Goal: Information Seeking & Learning: Learn about a topic

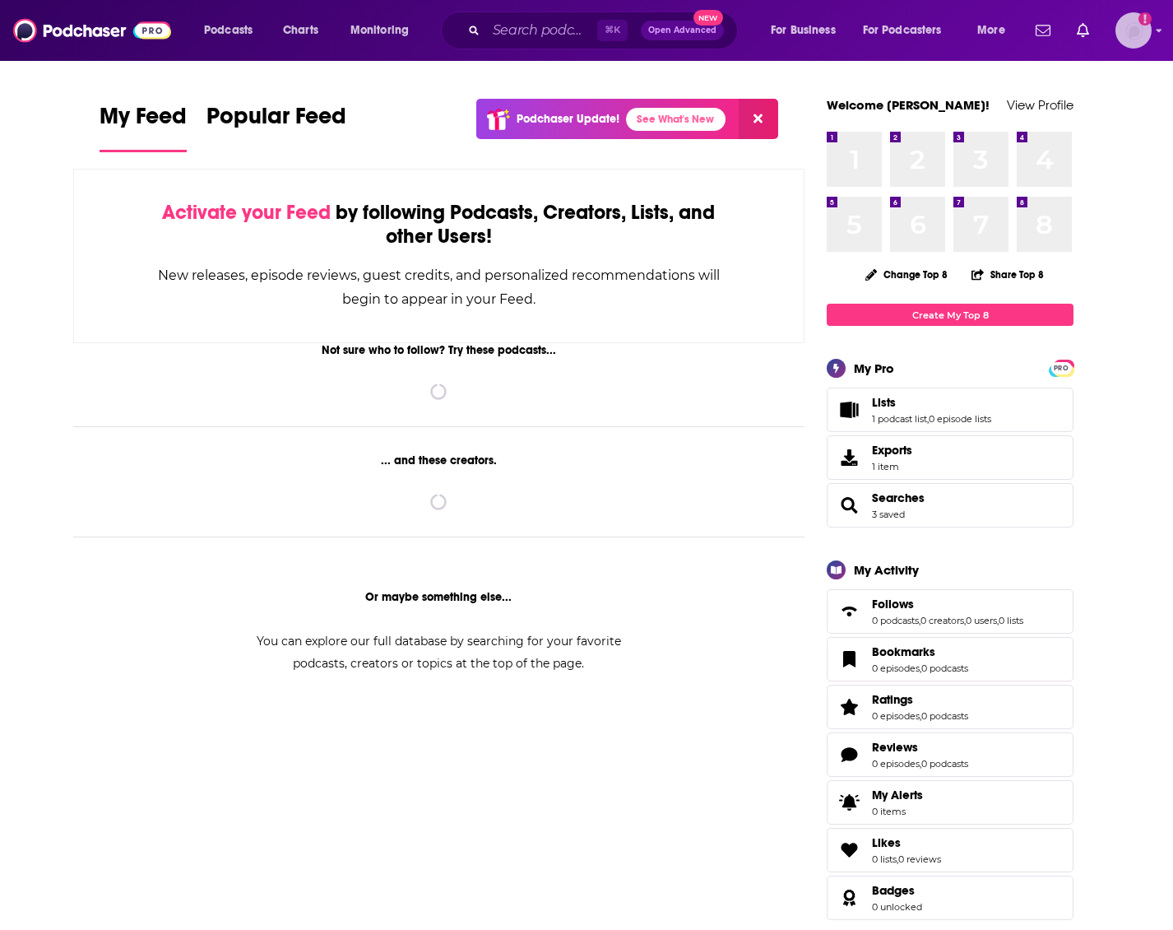
click at [1124, 35] on img "Logged in as HannahCR" at bounding box center [1134, 30] width 36 height 36
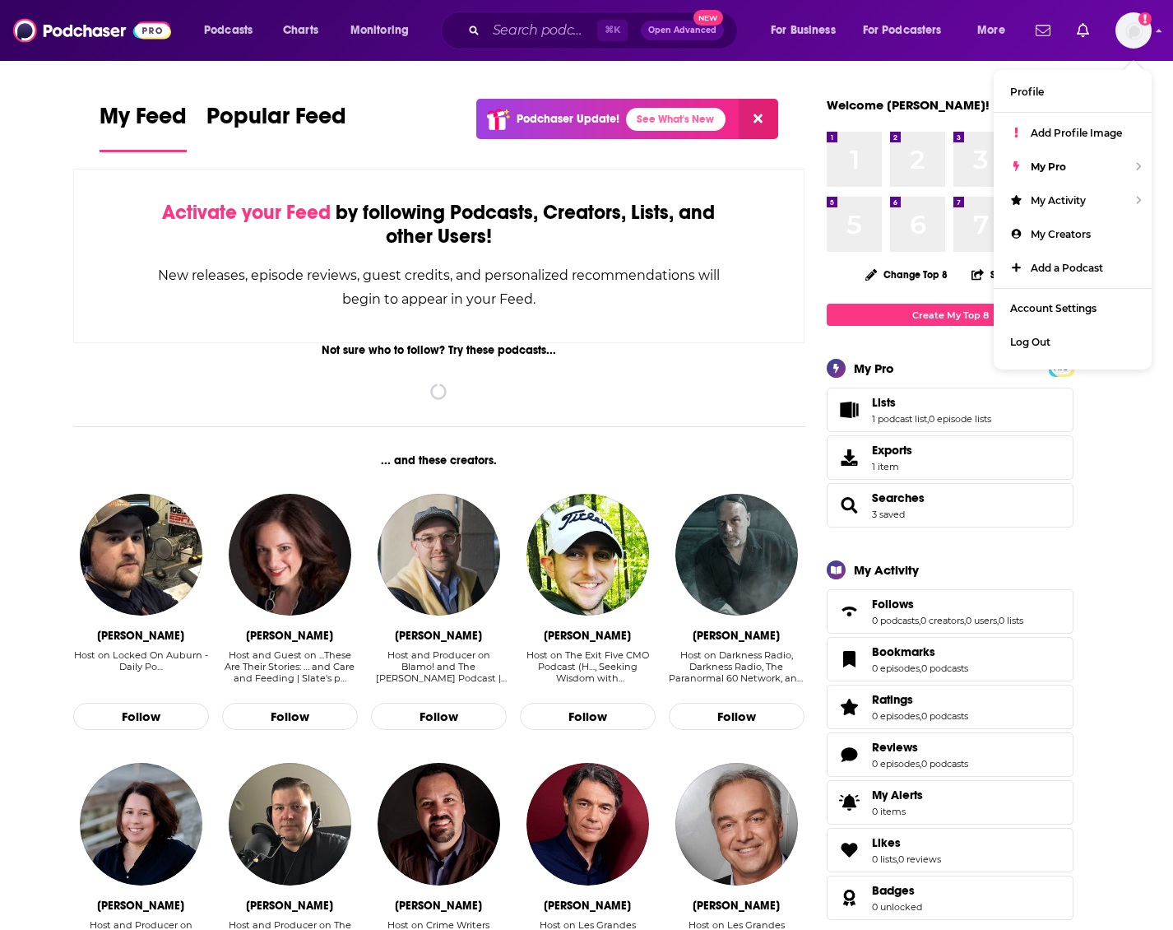
click at [524, 47] on div "⌘ K Open Advanced New" at bounding box center [589, 31] width 297 height 38
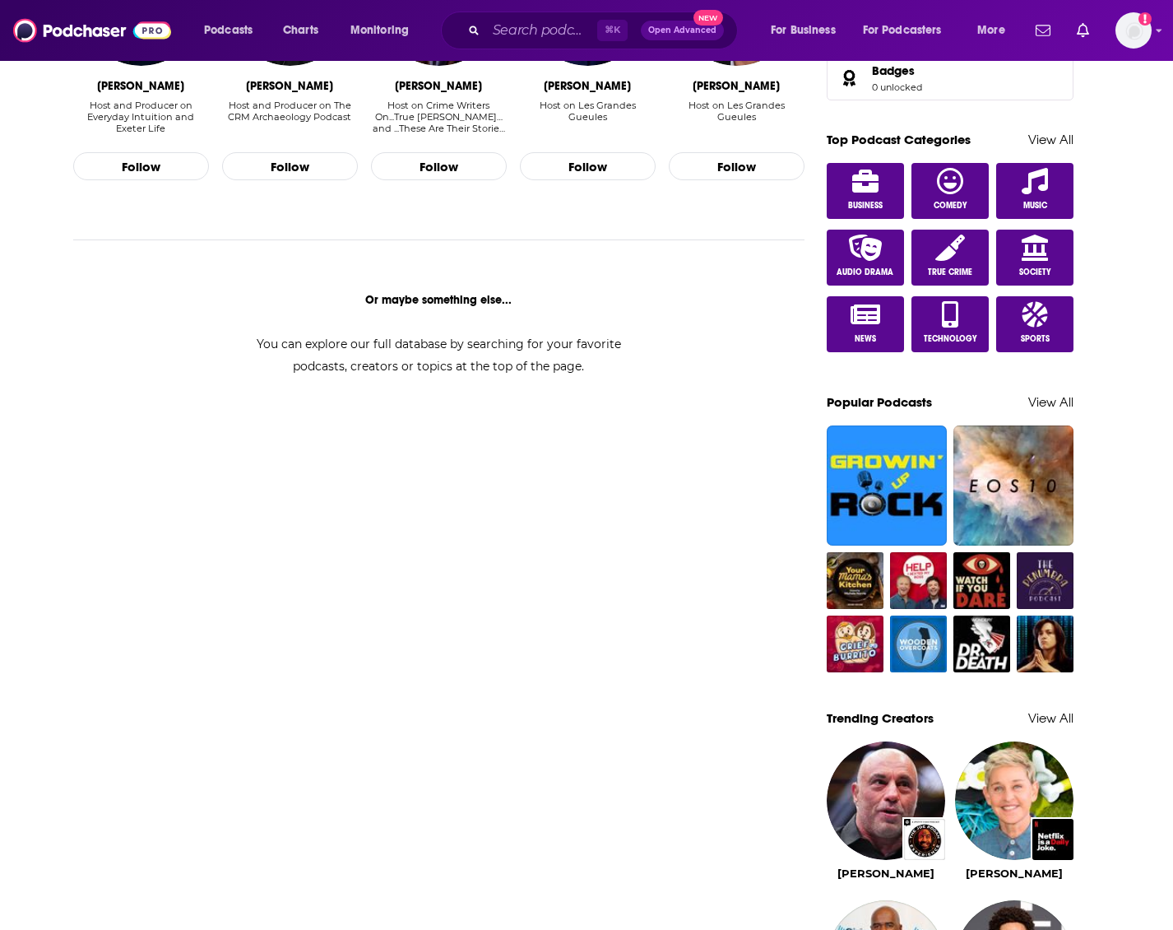
scroll to position [897, 0]
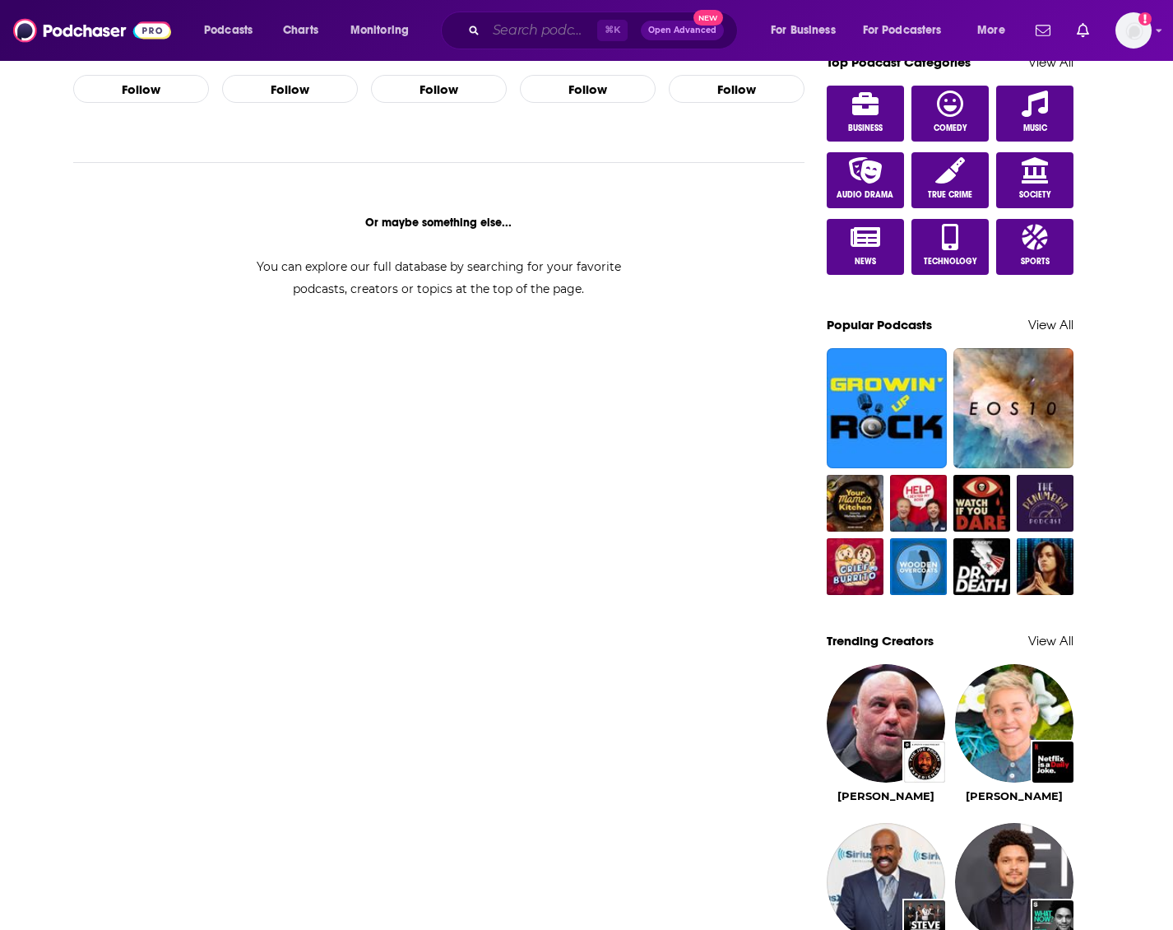
click at [551, 31] on input "Search podcasts, credits, & more..." at bounding box center [541, 30] width 111 height 26
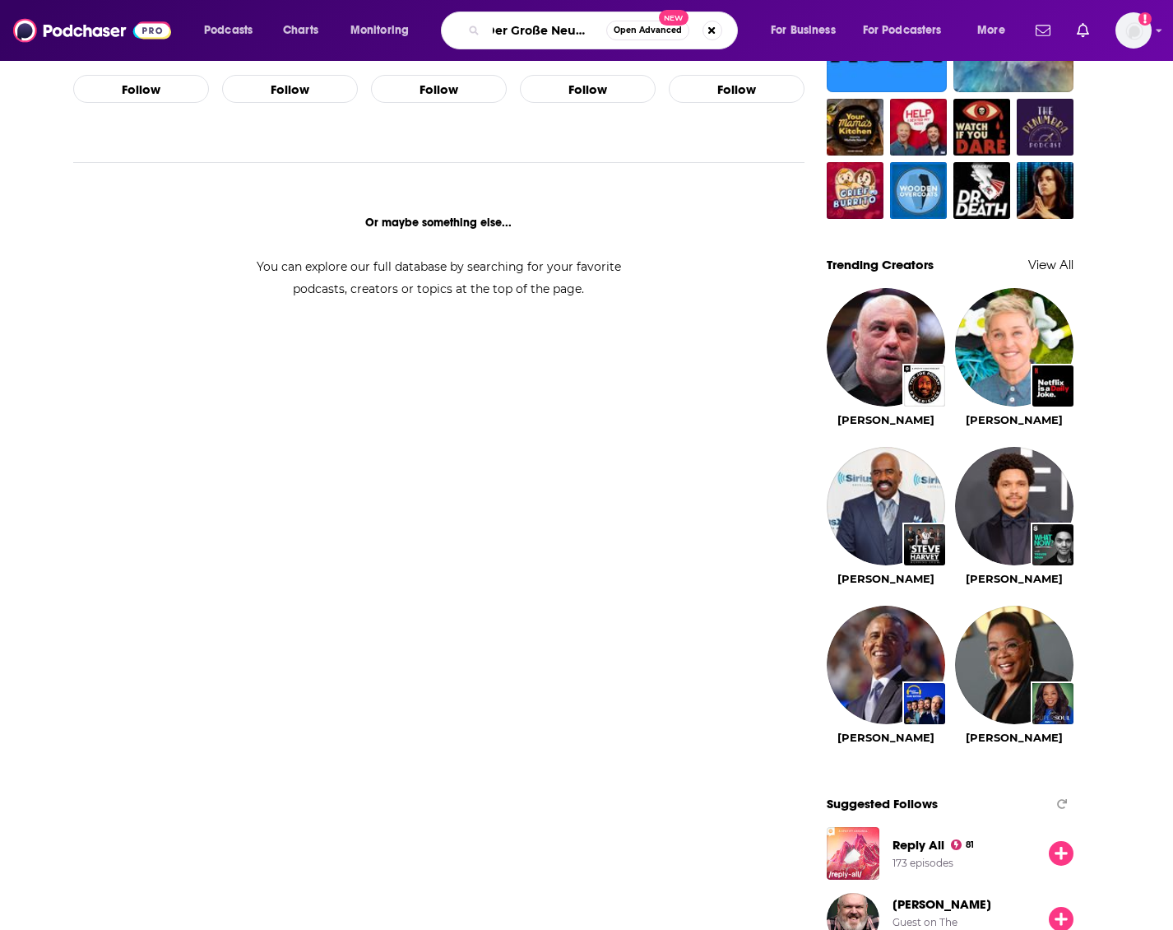
scroll to position [0, 12]
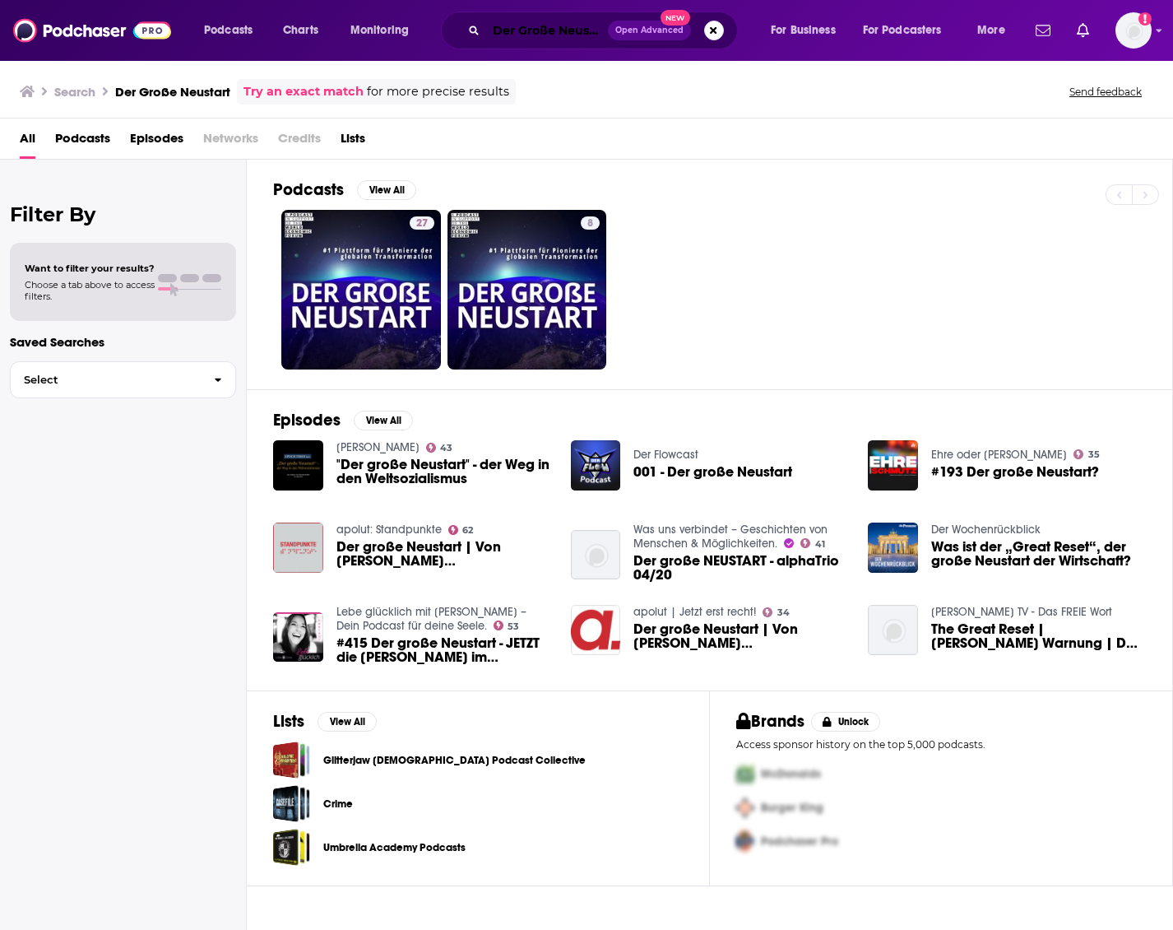
click at [519, 31] on input "Der Große Neustart" at bounding box center [547, 30] width 122 height 26
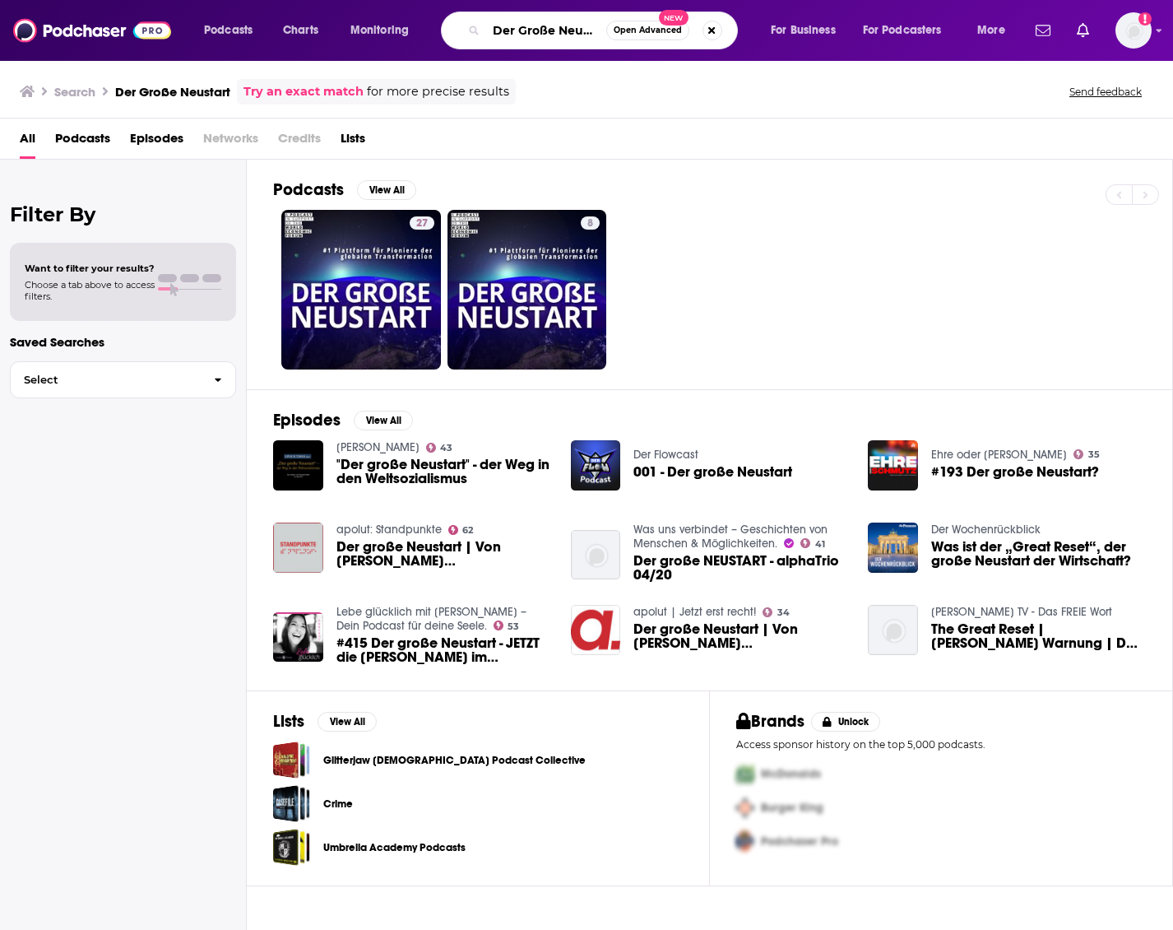
click at [519, 31] on input "Der Große Neustart" at bounding box center [546, 30] width 120 height 26
type input "[PERSON_NAME]"
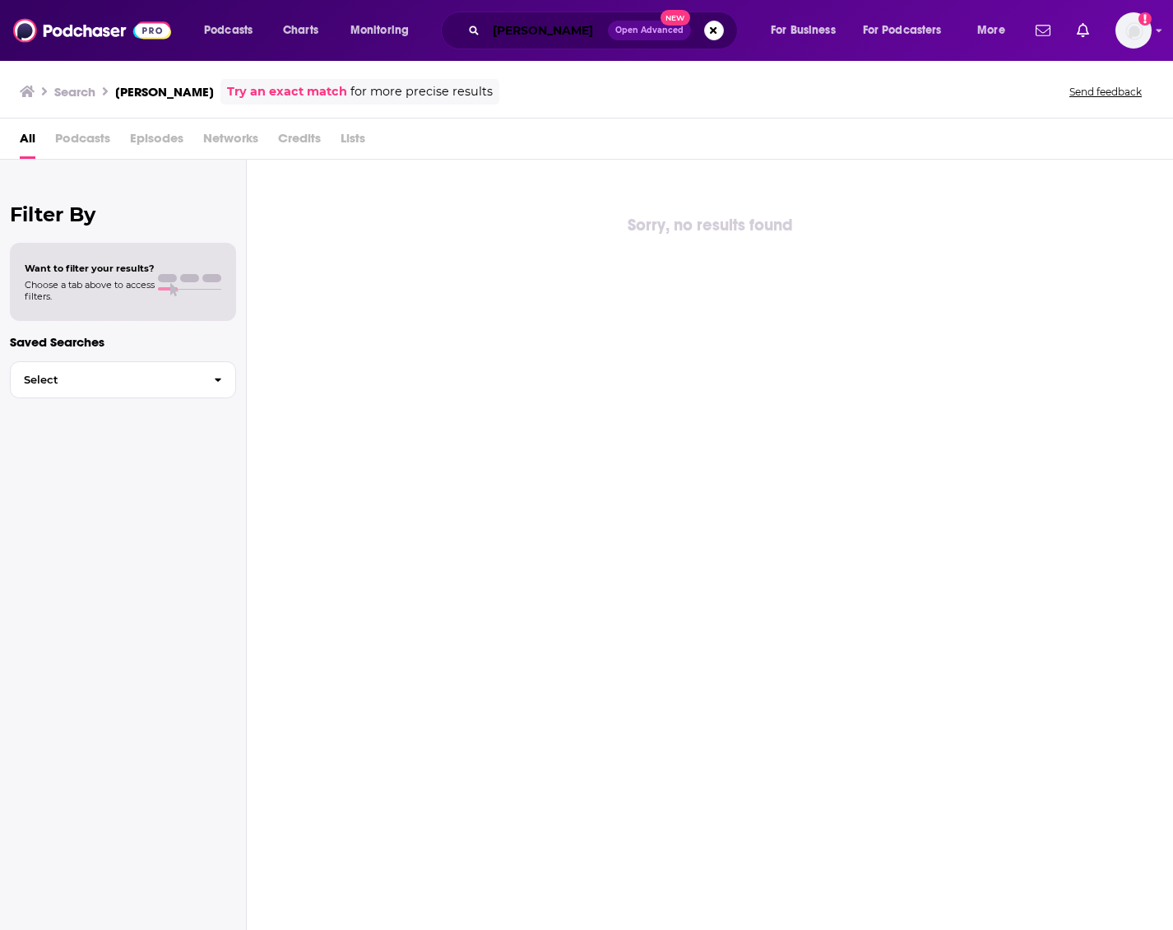
click at [569, 29] on input "[PERSON_NAME]" at bounding box center [547, 30] width 122 height 26
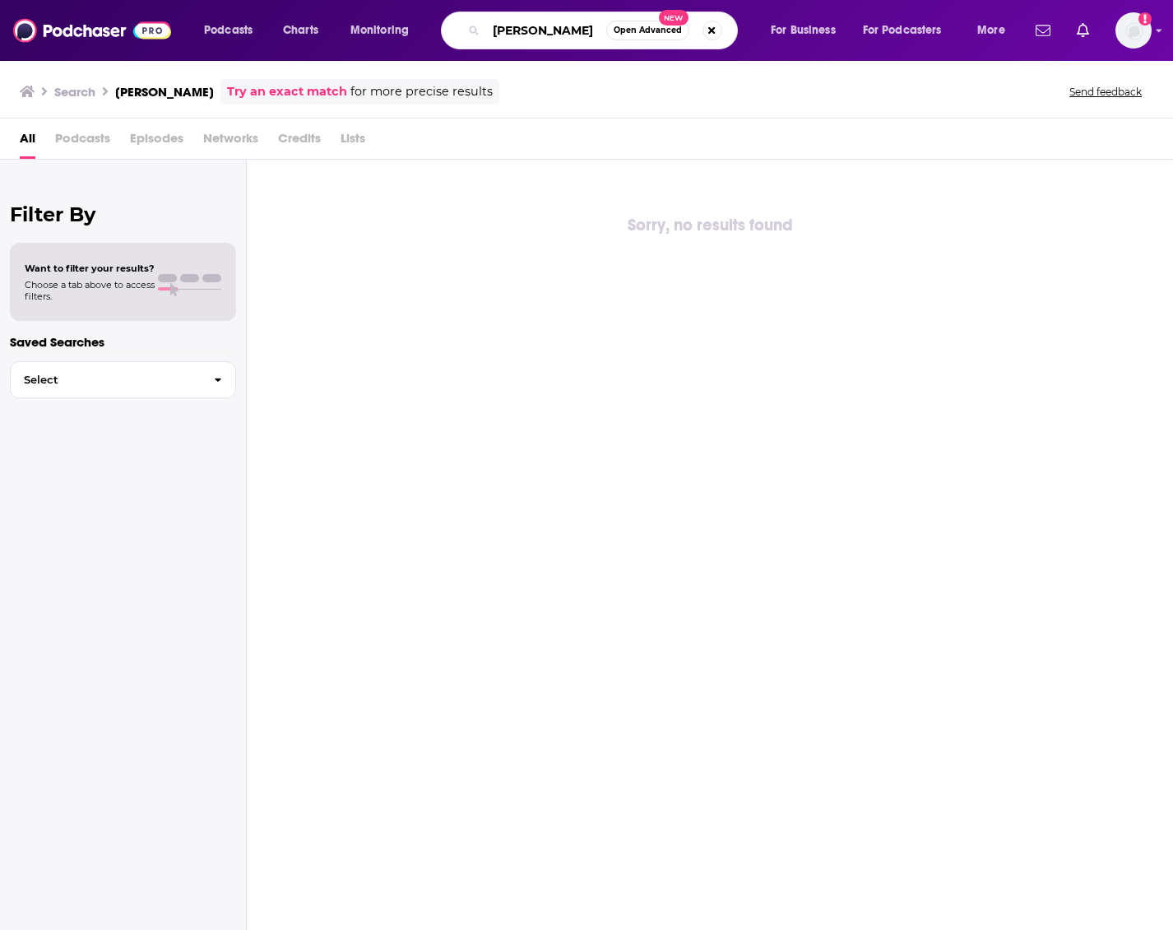
click at [587, 32] on input "[PERSON_NAME]" at bounding box center [546, 30] width 120 height 26
click at [717, 28] on button "Search podcasts, credits, & more..." at bounding box center [713, 31] width 20 height 20
type input "Der große Neustart"
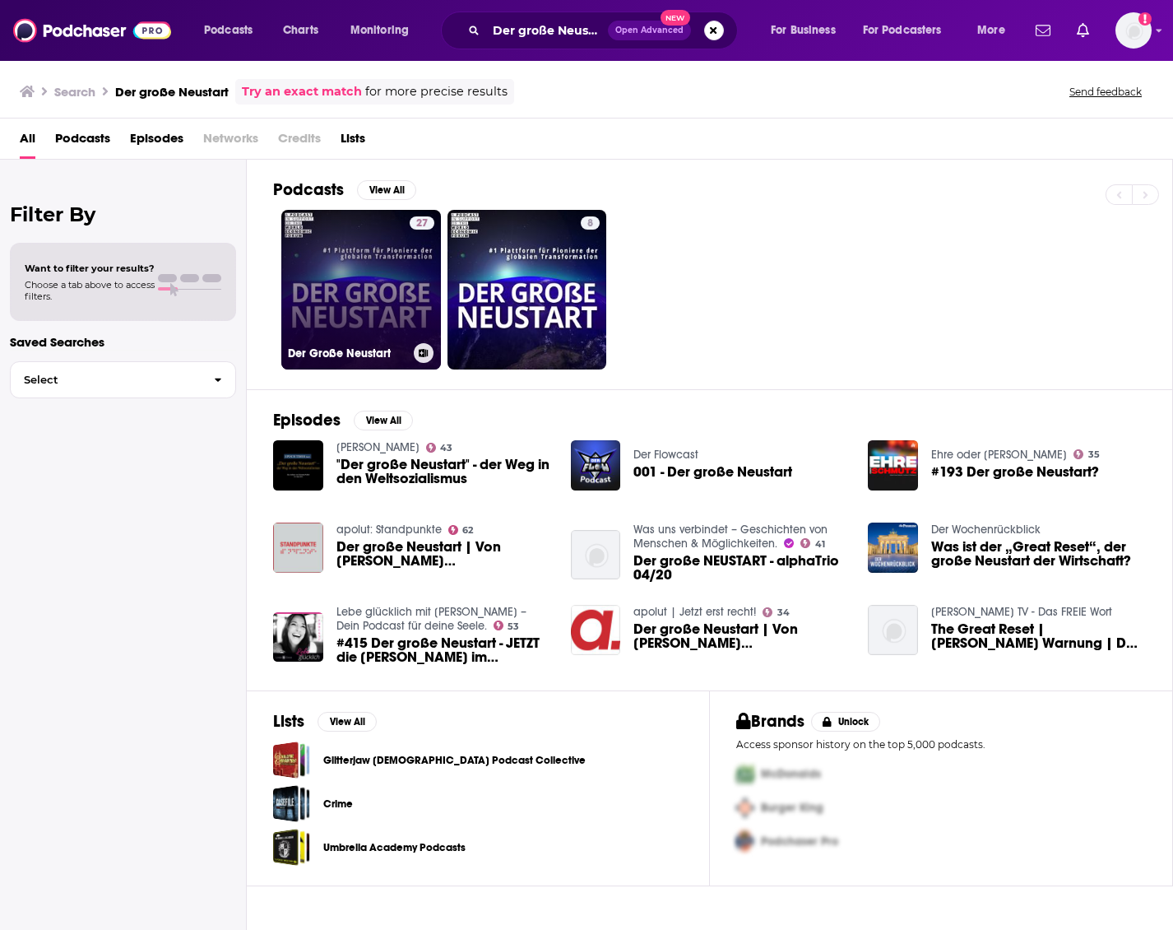
click at [367, 323] on link "27 Der Große Neustart" at bounding box center [361, 290] width 160 height 160
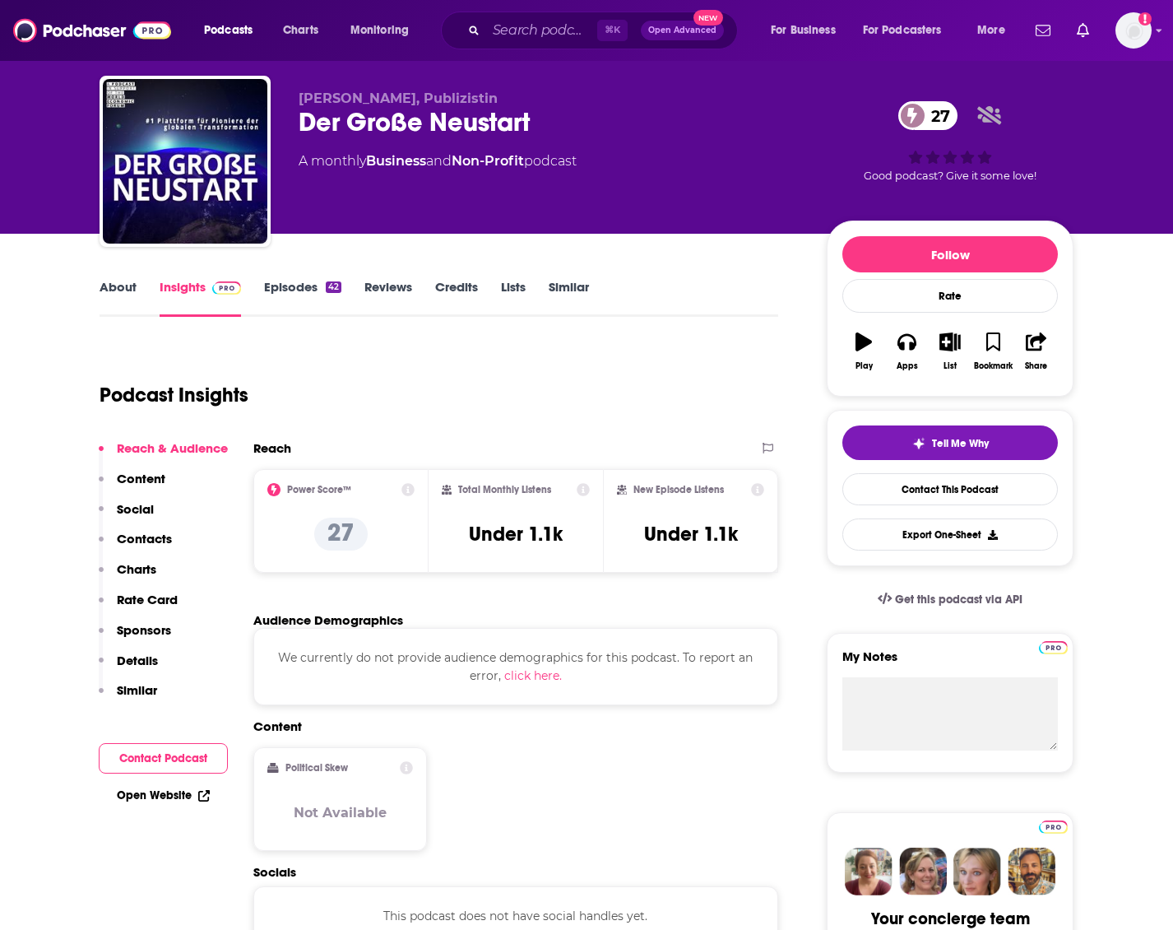
scroll to position [37, 0]
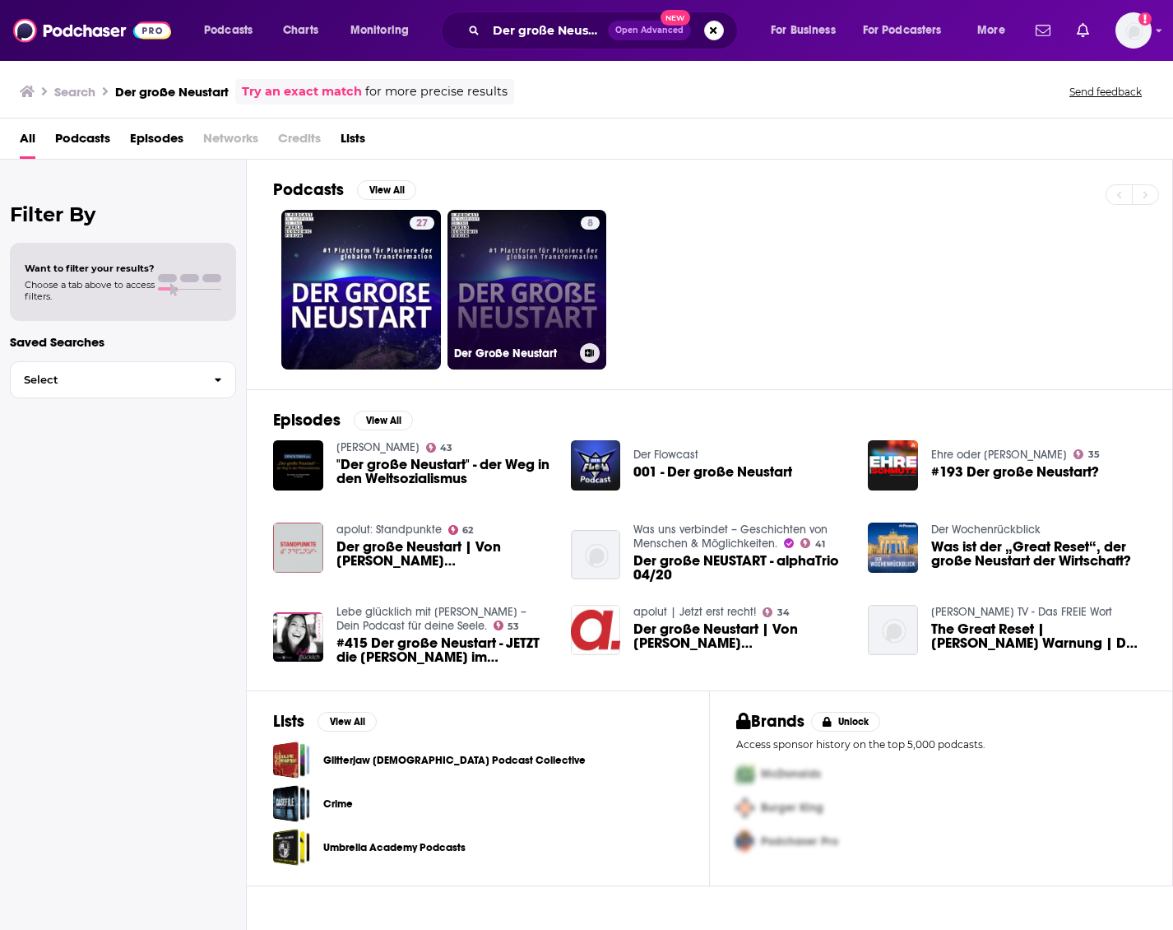
click at [523, 257] on link "8 Der Große Neustart" at bounding box center [528, 290] width 160 height 160
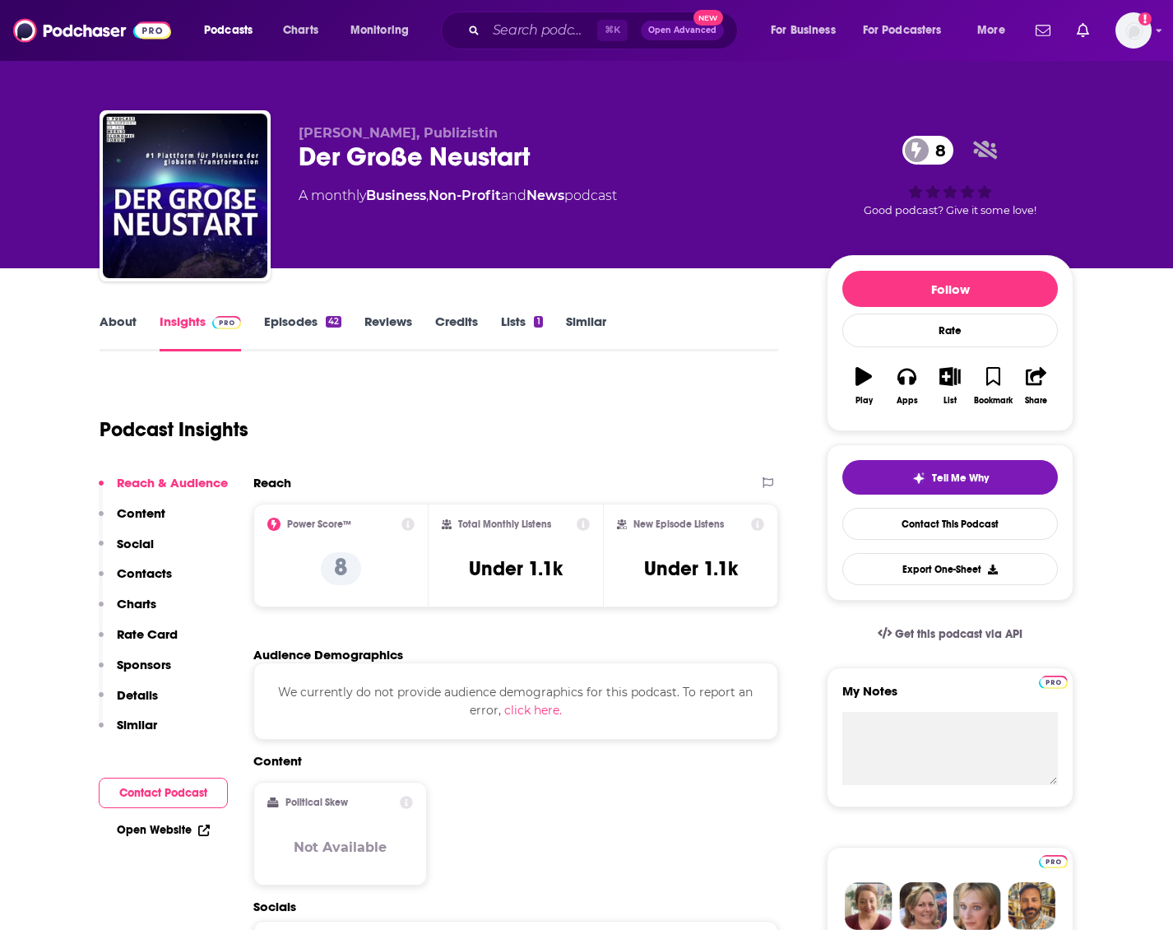
click at [408, 522] on icon at bounding box center [407, 524] width 13 height 13
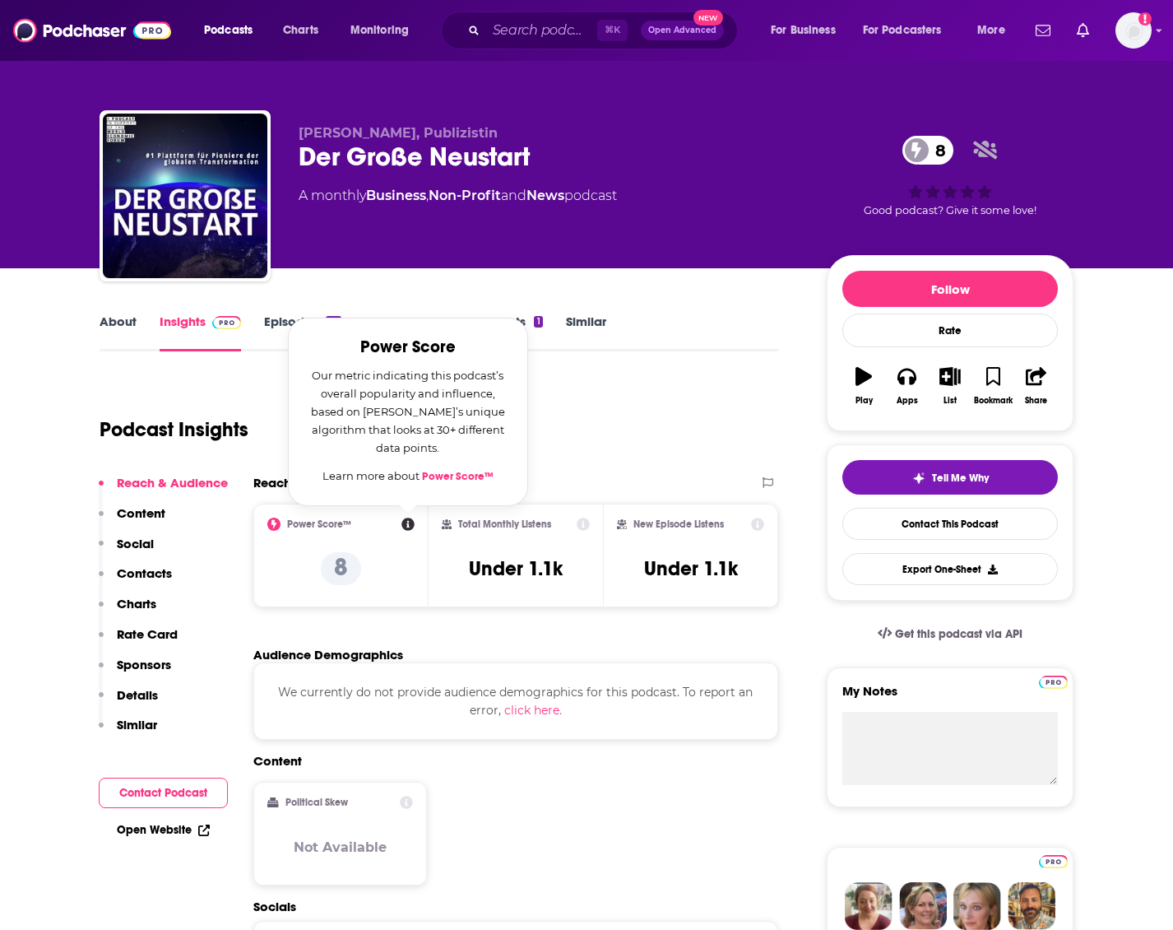
click at [439, 472] on link "Power Score™" at bounding box center [458, 476] width 72 height 13
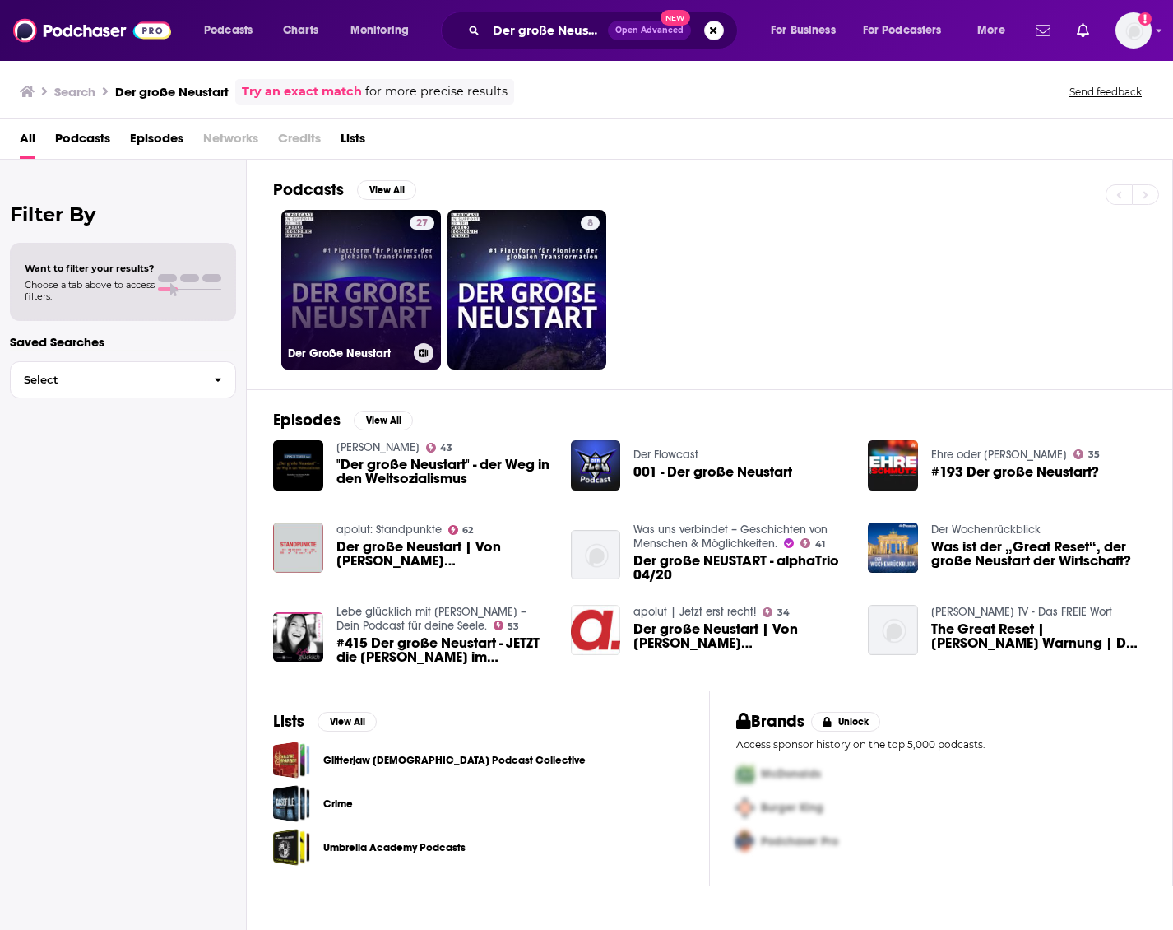
click at [366, 295] on link "27 Der Große Neustart" at bounding box center [361, 290] width 160 height 160
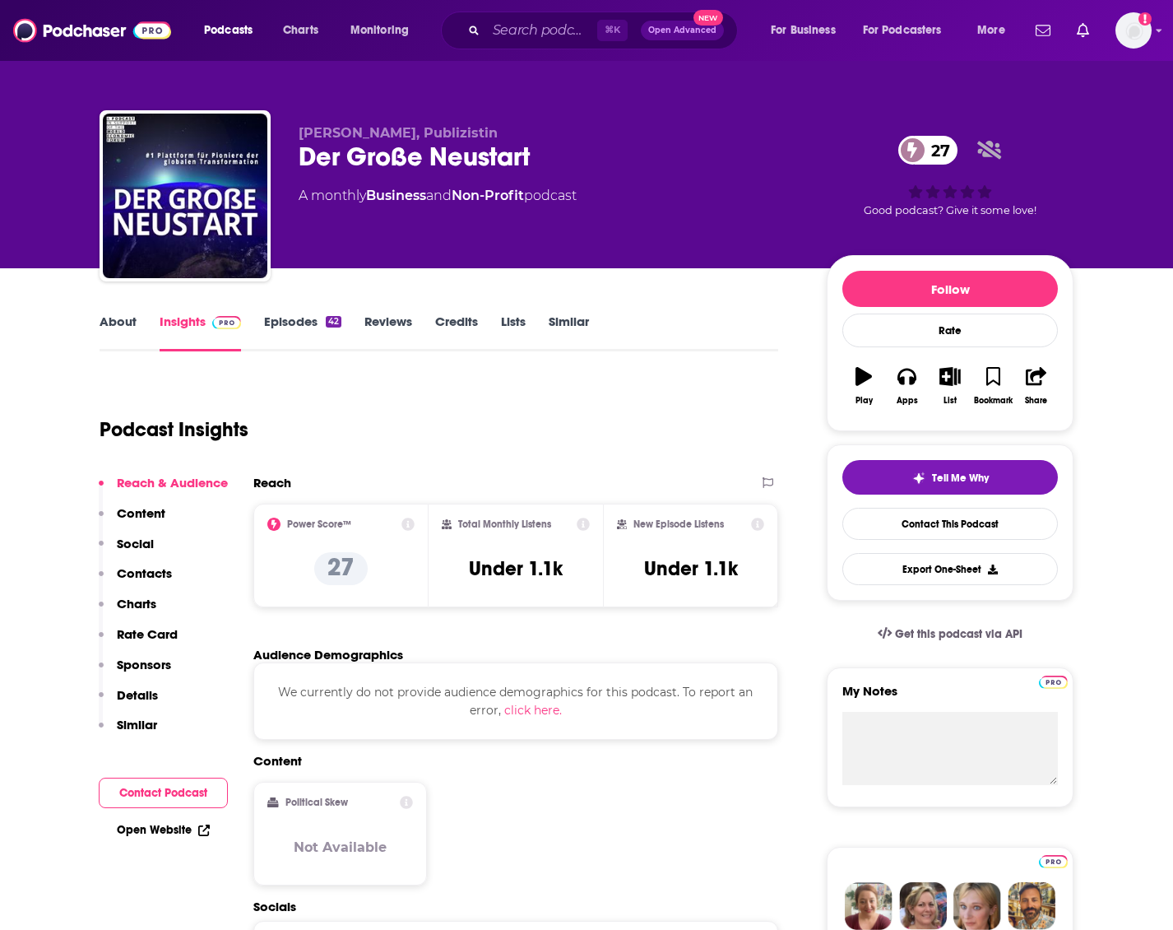
click at [396, 151] on div "Der Große Neustart 27" at bounding box center [550, 157] width 502 height 32
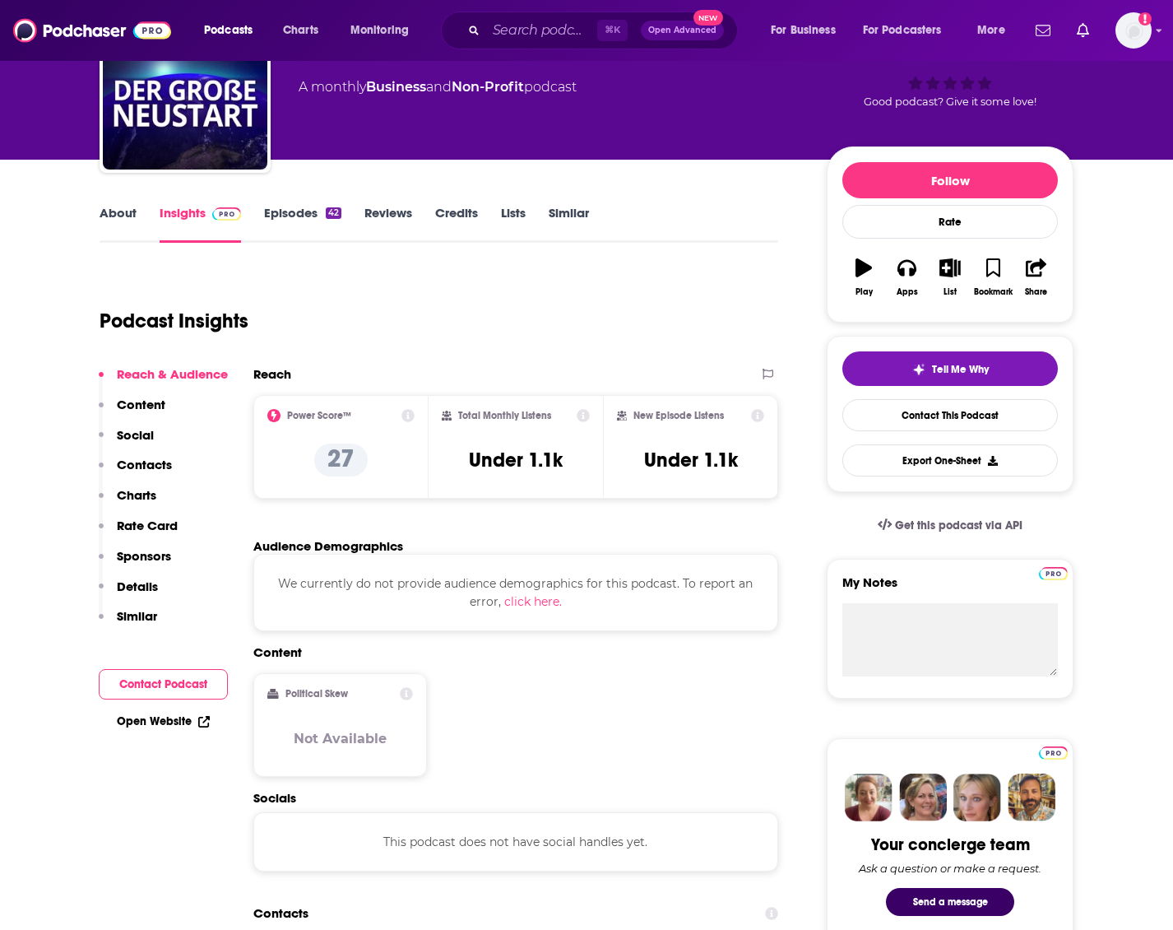
scroll to position [107, 0]
